Goal: Find specific page/section: Find specific page/section

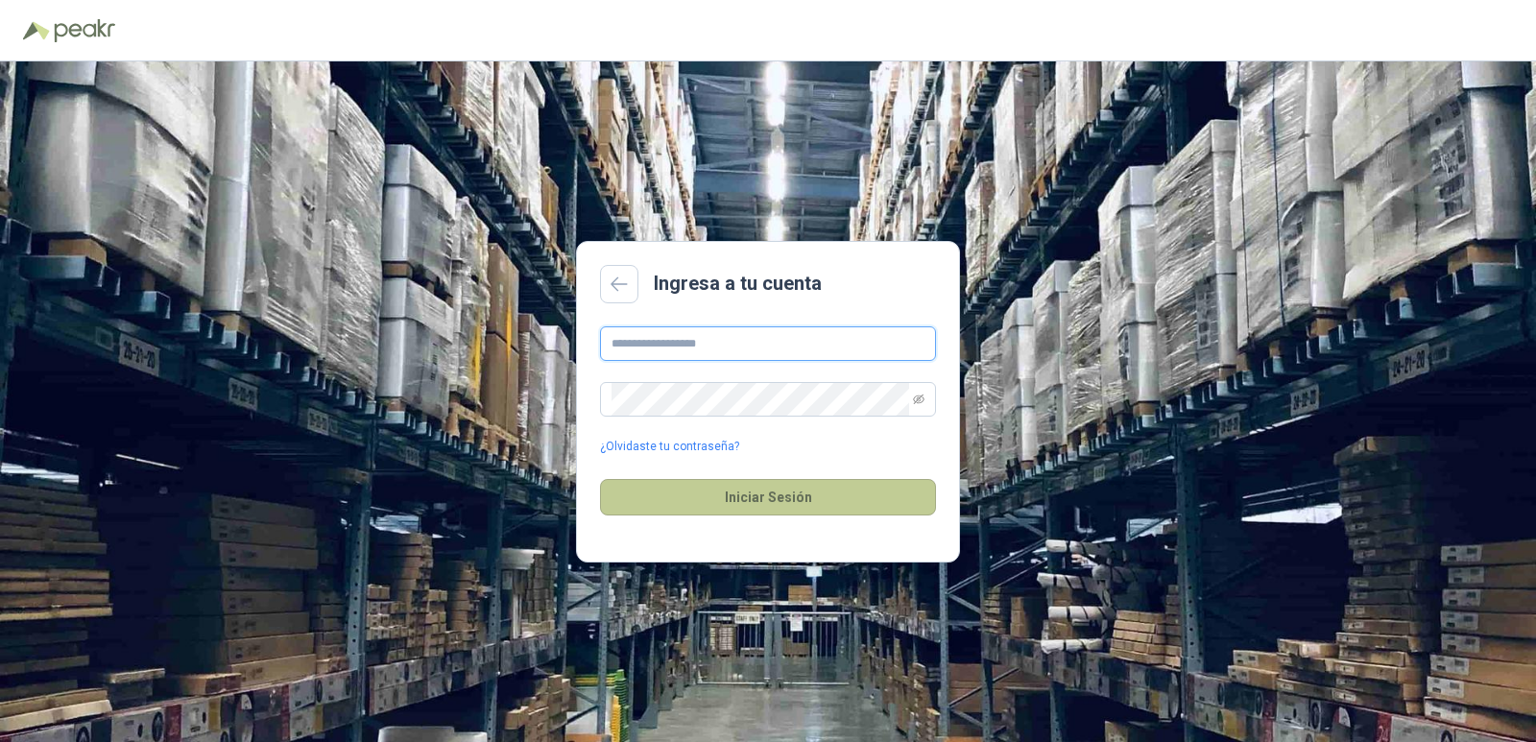
type input "**********"
click at [830, 495] on button "Iniciar Sesión" at bounding box center [768, 497] width 336 height 36
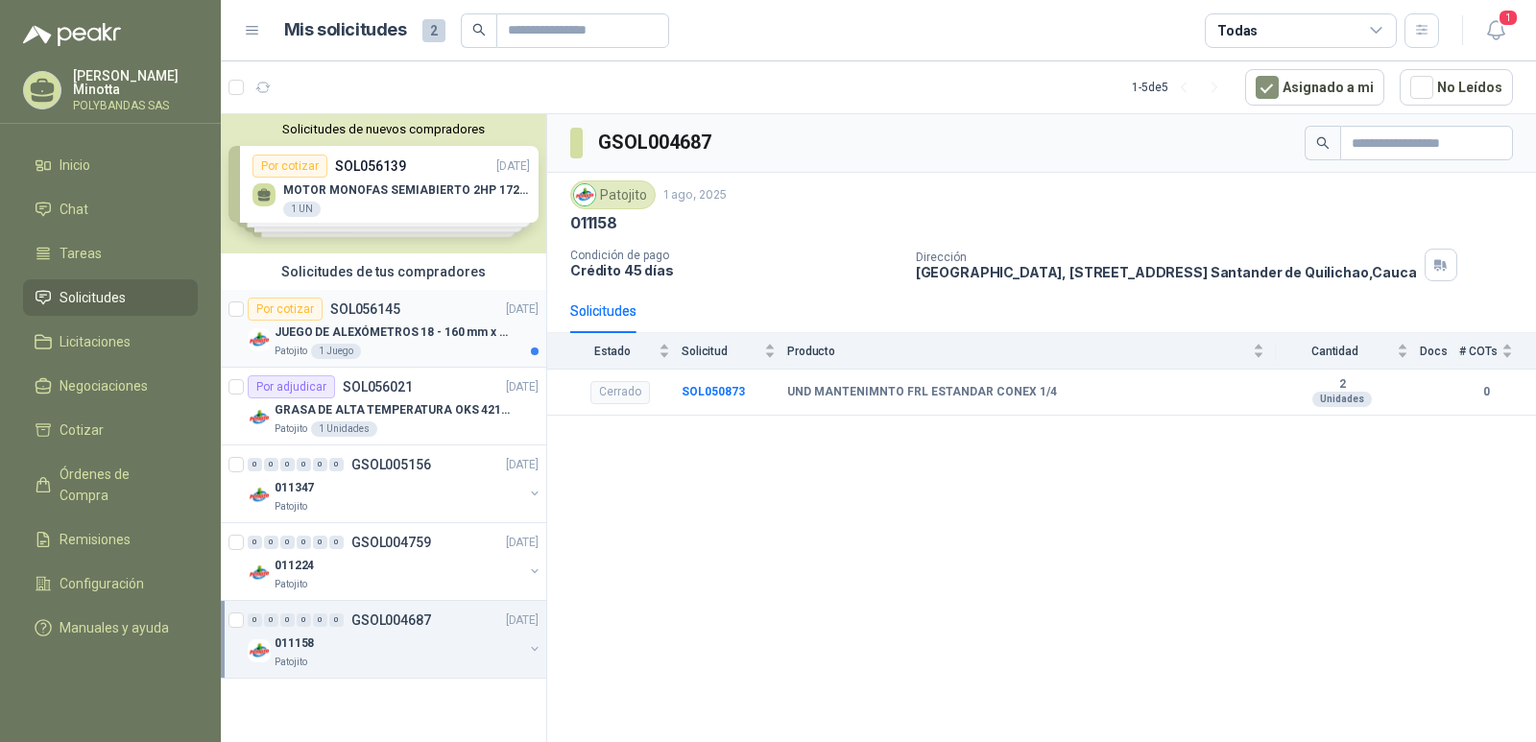
click at [280, 314] on div "Por cotizar" at bounding box center [285, 309] width 75 height 23
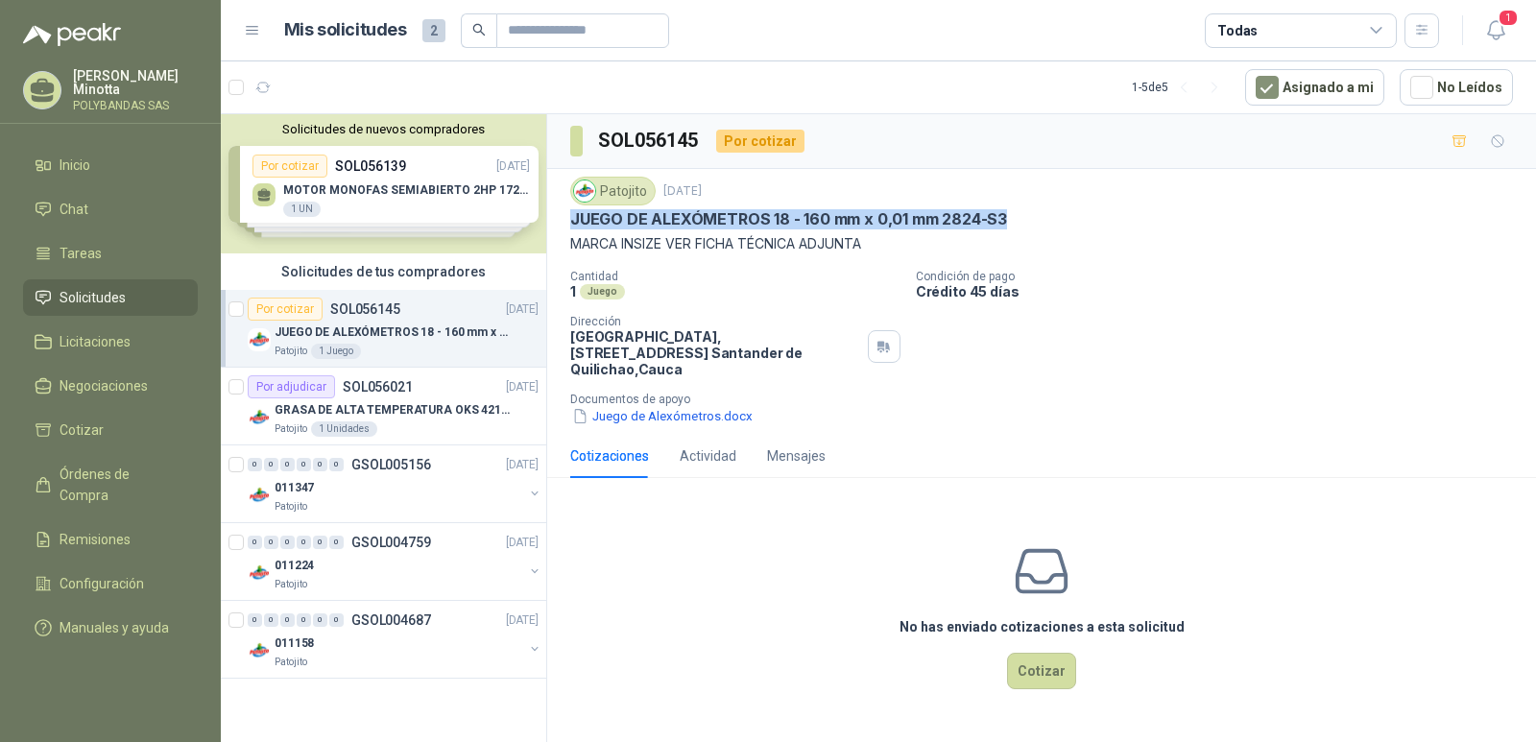
drag, startPoint x: 570, startPoint y: 219, endPoint x: 1010, endPoint y: 223, distance: 439.7
click at [1010, 223] on div "JUEGO DE ALEXÓMETROS 18 - 160 mm x 0,01 mm 2824-S3" at bounding box center [1041, 219] width 943 height 20
copy p "JUEGO DE ALEXÓMETROS 18 - 160 mm x 0,01 mm 2824-S3"
click at [349, 90] on icon "button" at bounding box center [349, 88] width 16 height 16
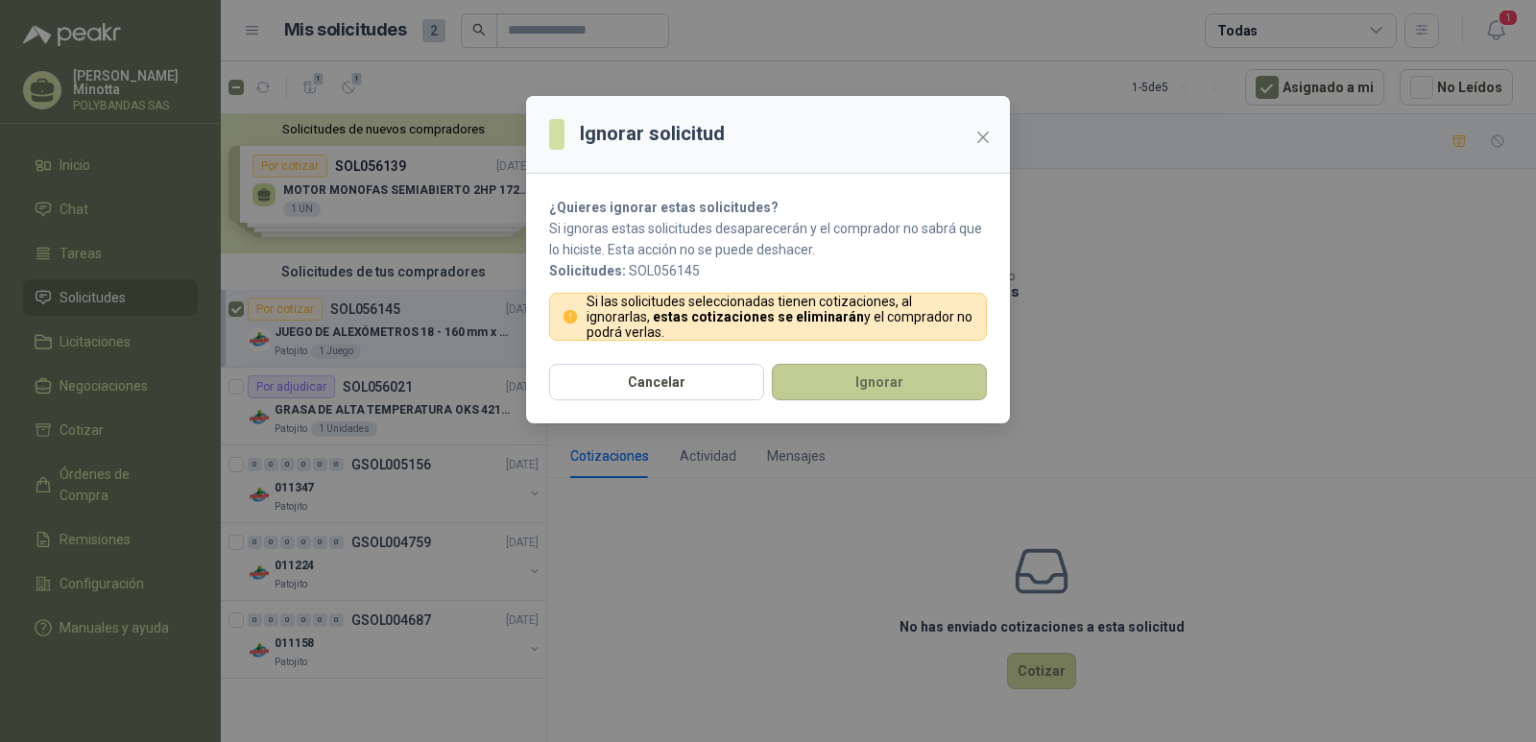
click at [852, 378] on button "Ignorar" at bounding box center [879, 382] width 215 height 36
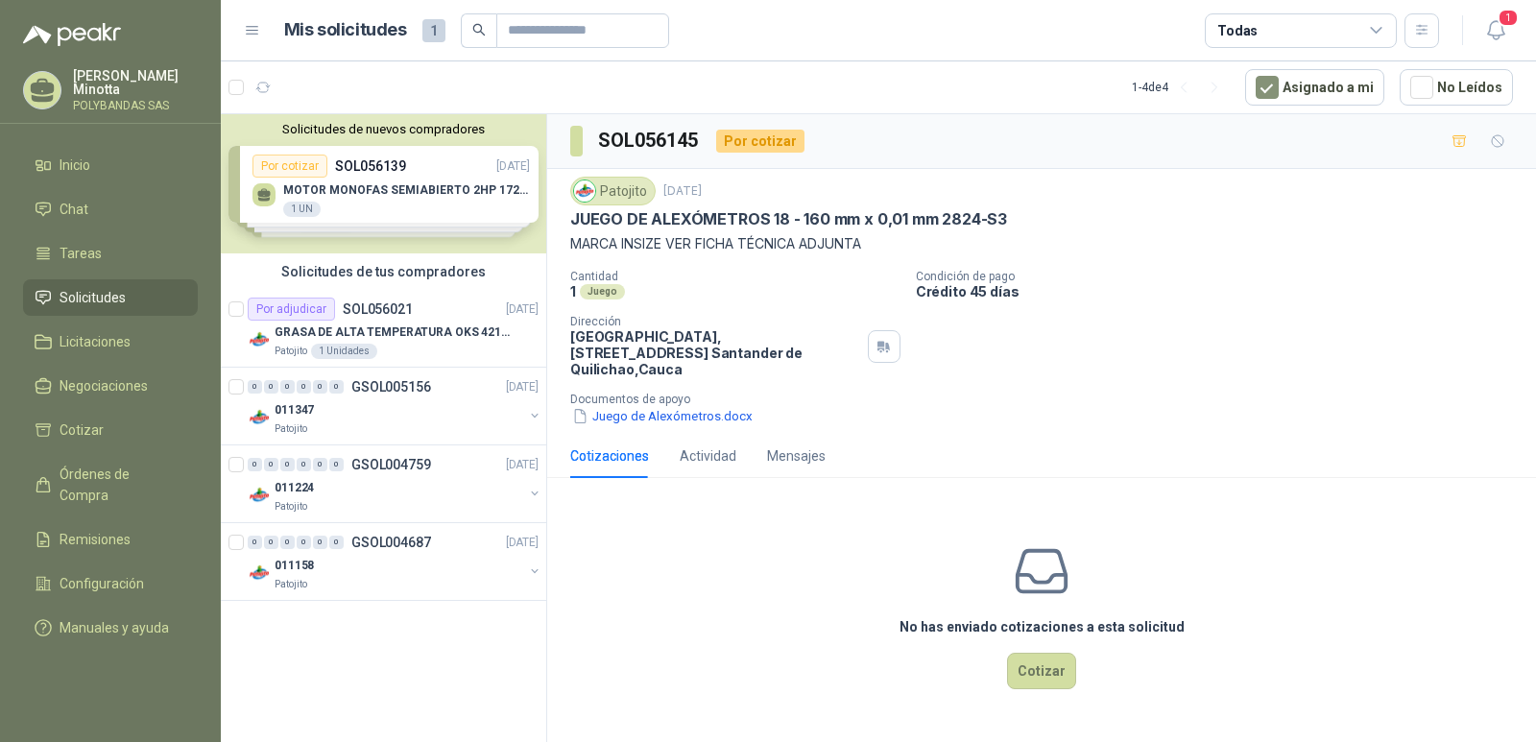
click at [92, 101] on p "POLYBANDAS SAS" at bounding box center [135, 106] width 125 height 12
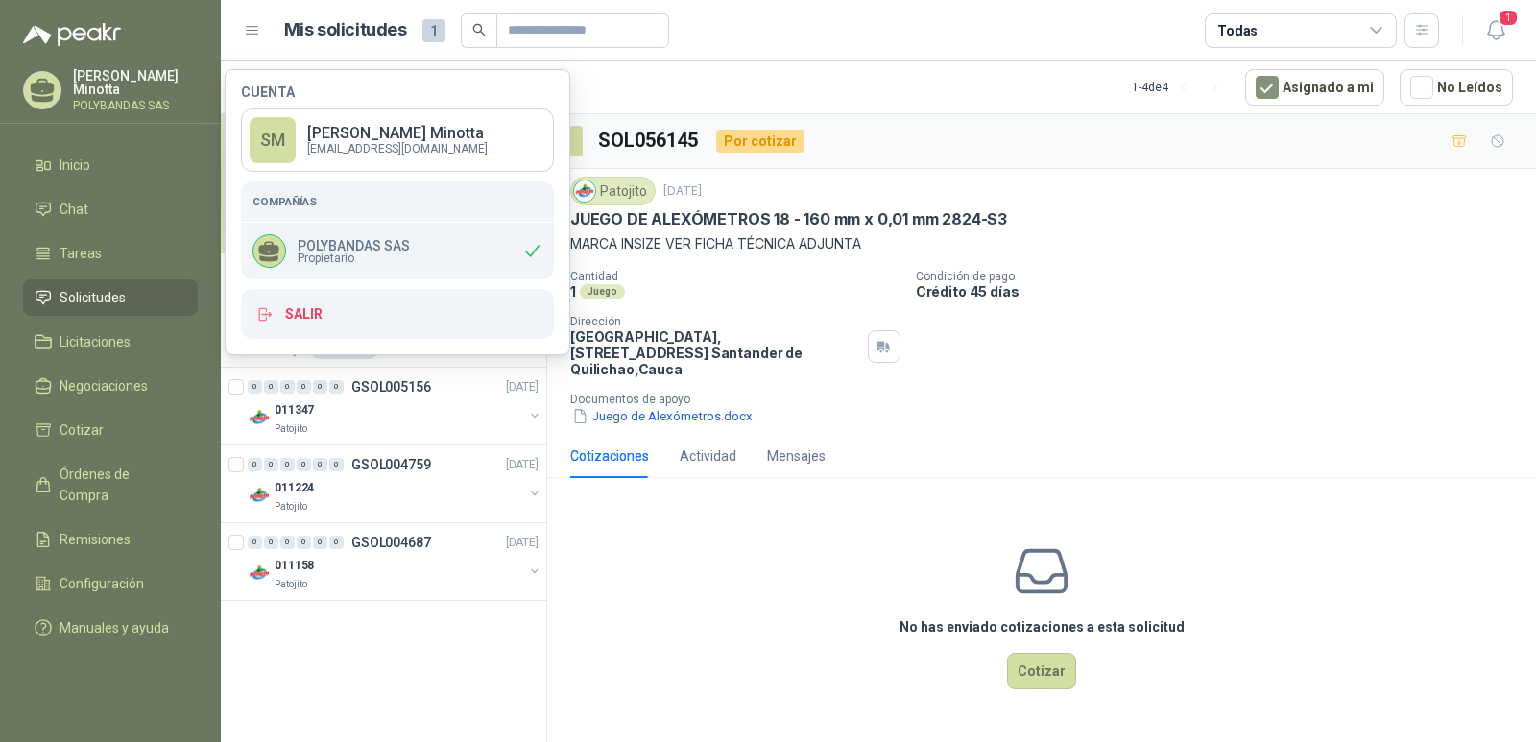
click at [342, 344] on div "Cuenta SM [PERSON_NAME] [EMAIL_ADDRESS][DOMAIN_NAME] Compañías POLYBANDAS SAS P…" at bounding box center [398, 212] width 346 height 286
click at [334, 325] on button "Salir" at bounding box center [397, 314] width 313 height 50
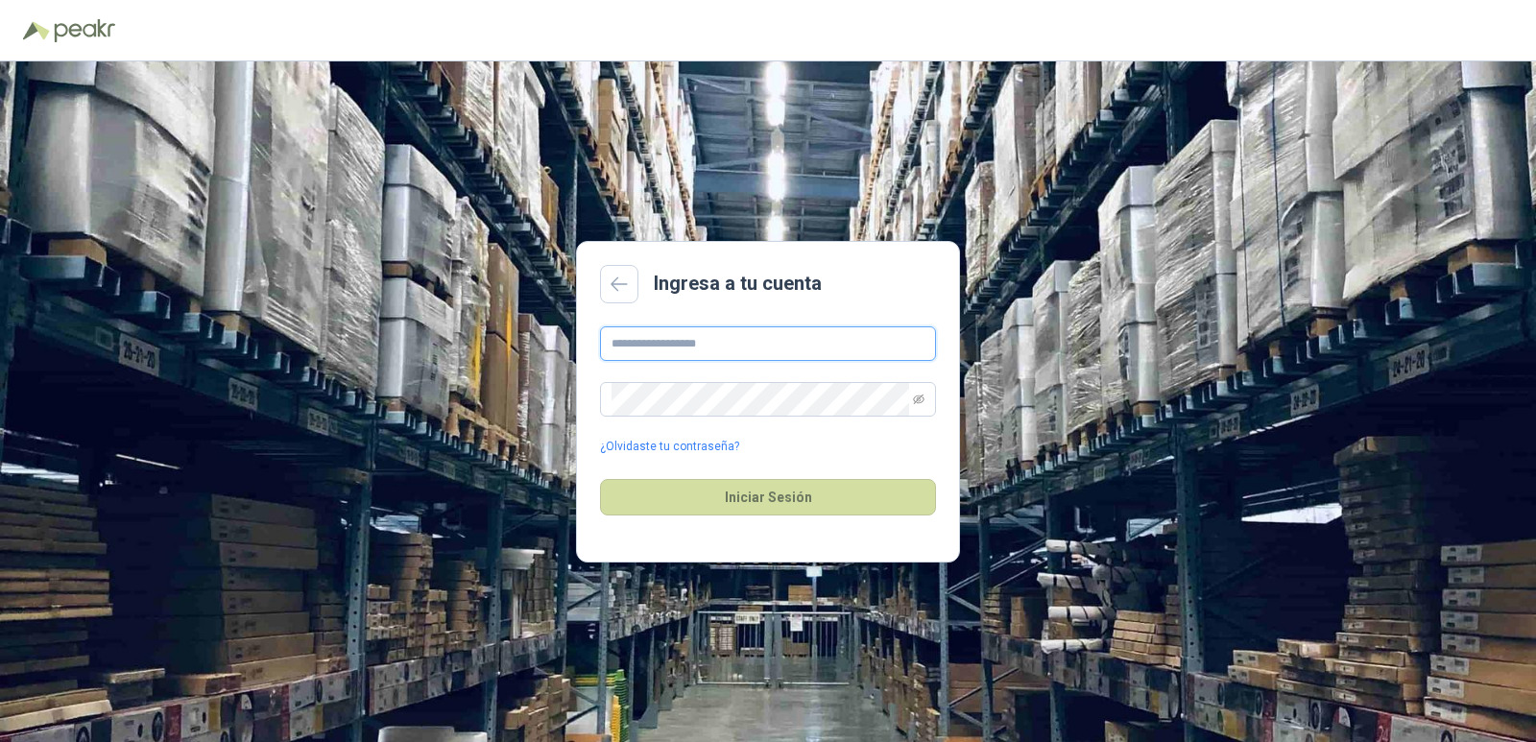
type input "**********"
